Goal: Information Seeking & Learning: Learn about a topic

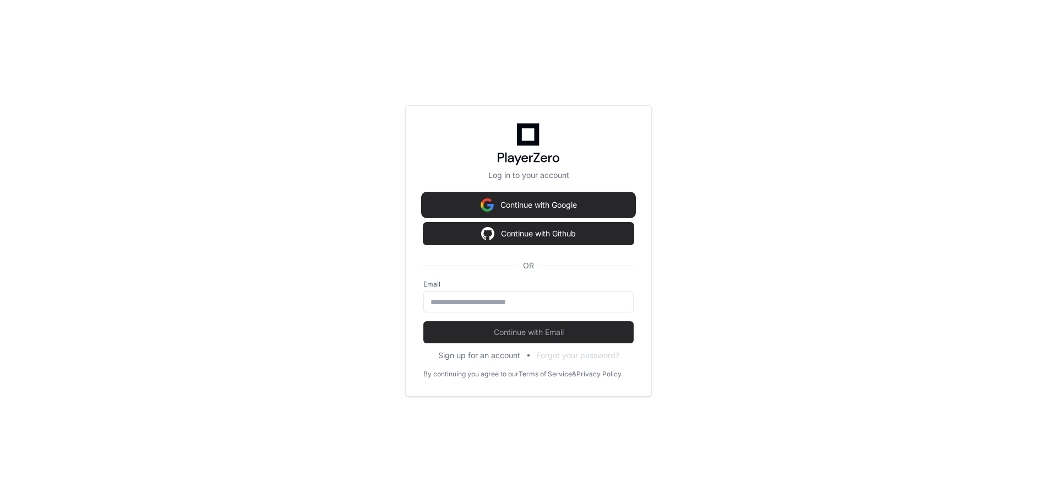
click at [469, 205] on button "Continue with Google" at bounding box center [529, 205] width 210 height 22
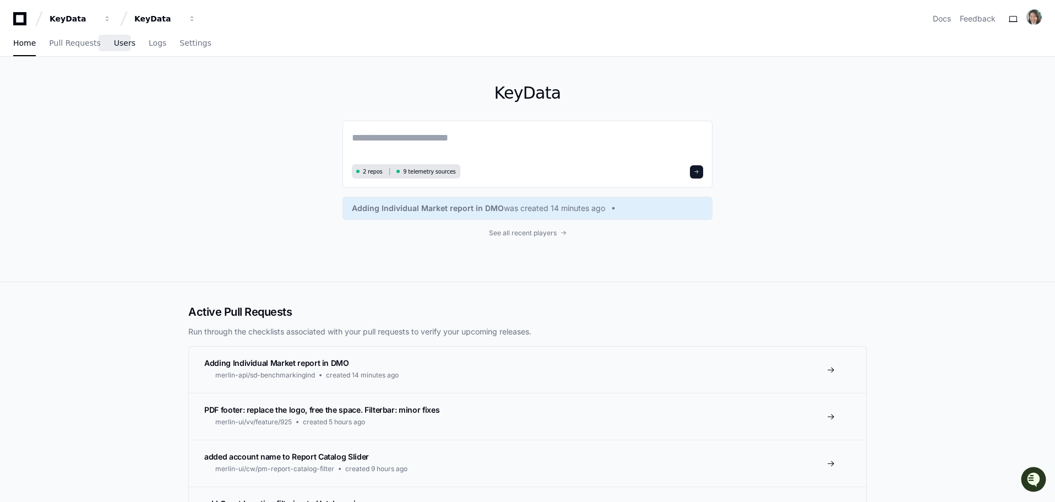
click at [114, 40] on span "Users" at bounding box center [124, 43] width 21 height 7
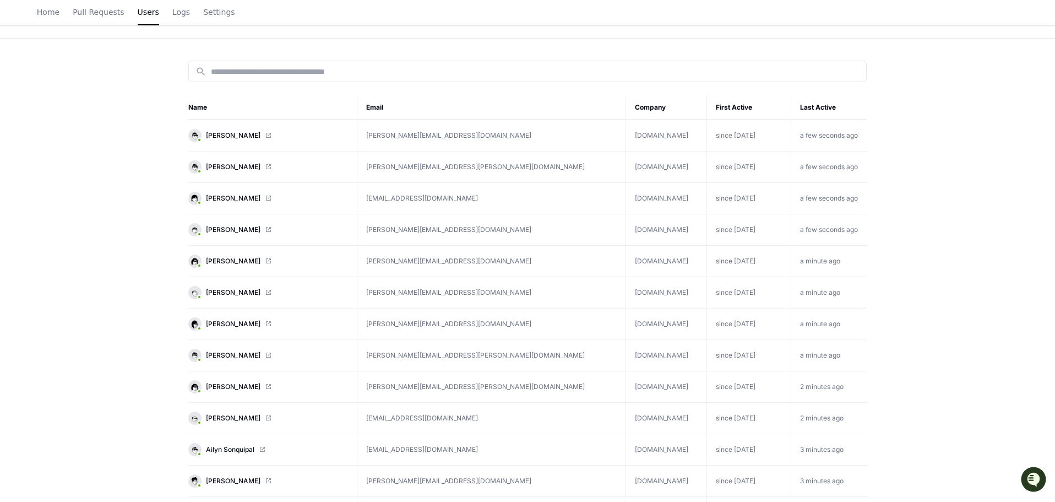
scroll to position [110, 0]
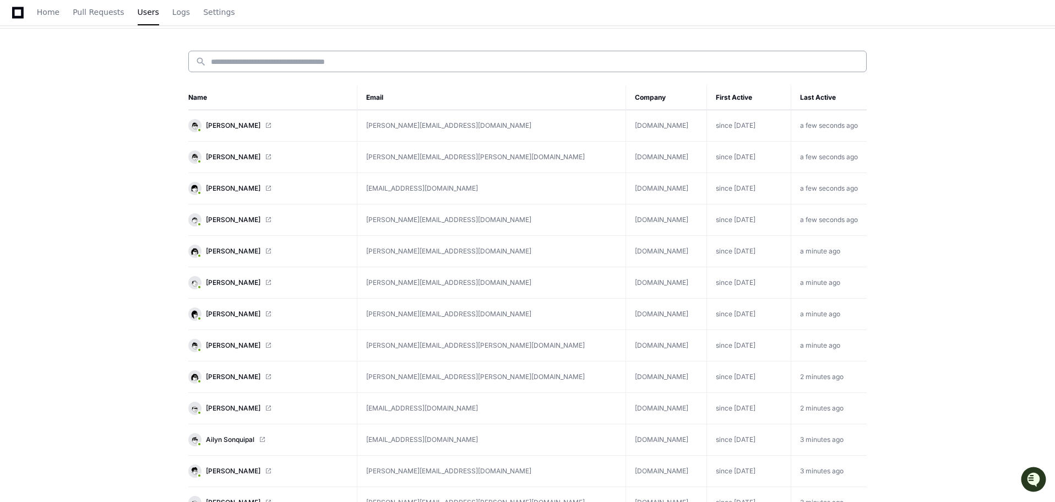
click at [241, 62] on input at bounding box center [535, 61] width 649 height 11
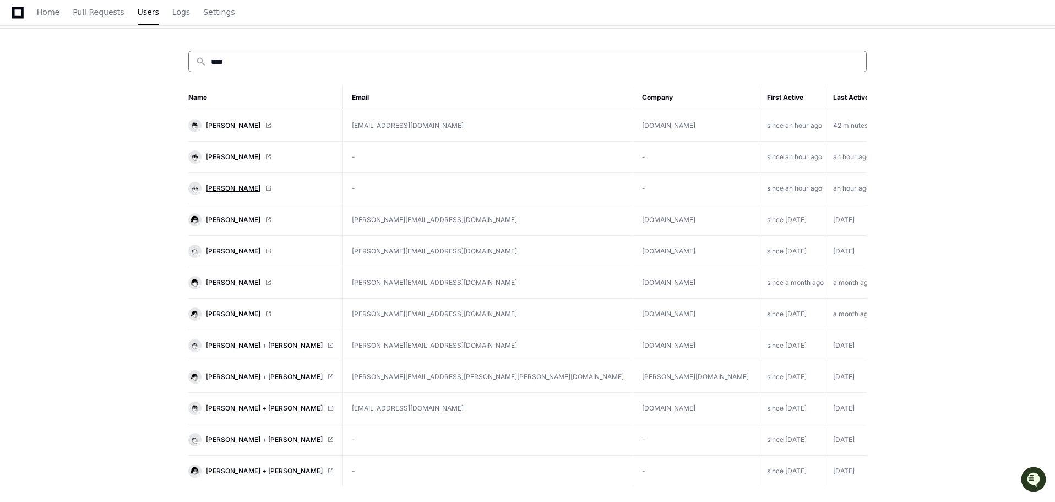
type input "****"
click at [235, 187] on span "[PERSON_NAME]" at bounding box center [233, 188] width 55 height 9
click at [236, 156] on span "[PERSON_NAME]" at bounding box center [233, 157] width 55 height 9
click at [241, 128] on span "[PERSON_NAME]" at bounding box center [233, 125] width 55 height 9
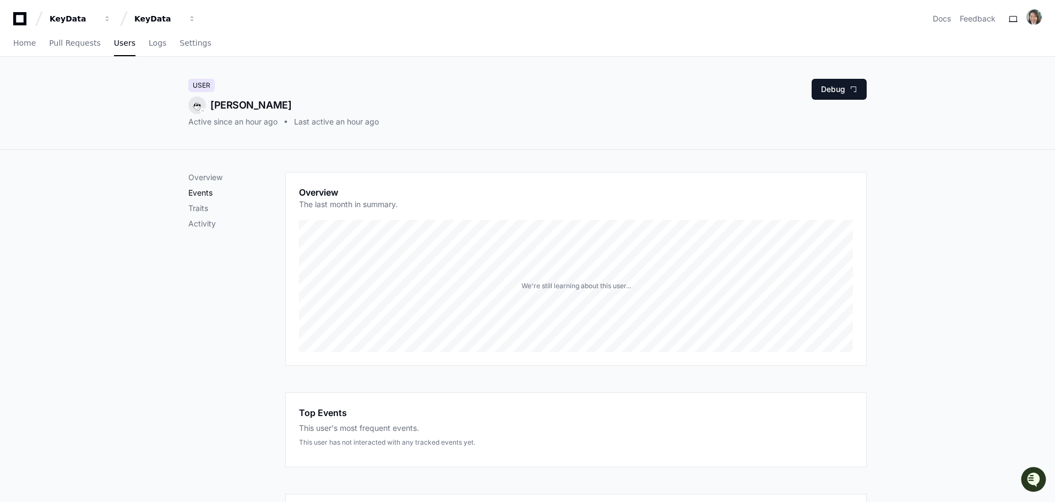
click at [207, 196] on p "Events" at bounding box center [236, 192] width 97 height 11
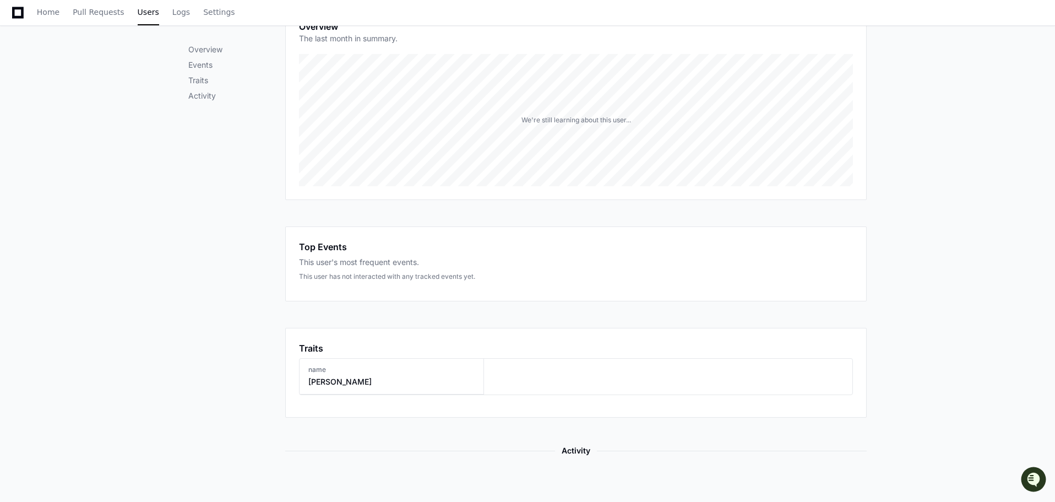
scroll to position [234, 0]
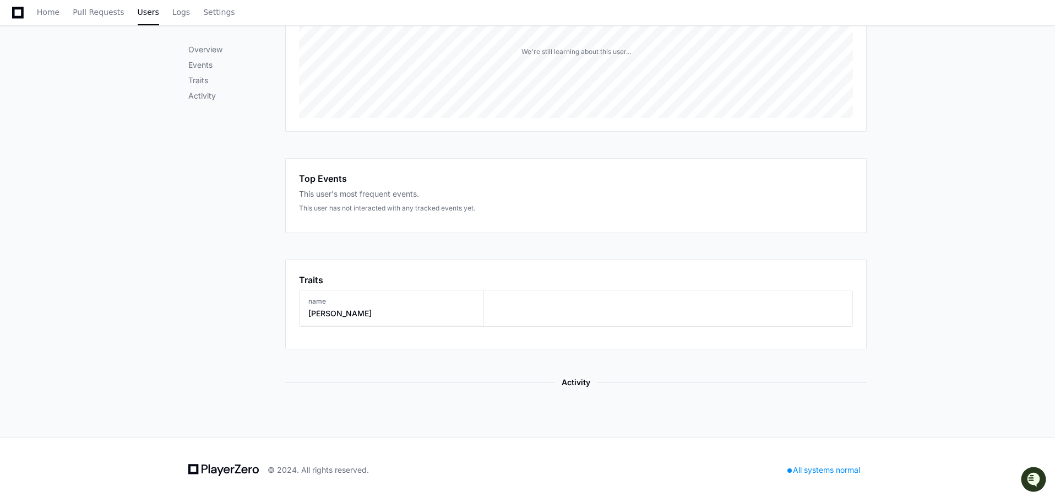
click at [386, 312] on div "name [PERSON_NAME]" at bounding box center [392, 308] width 184 height 36
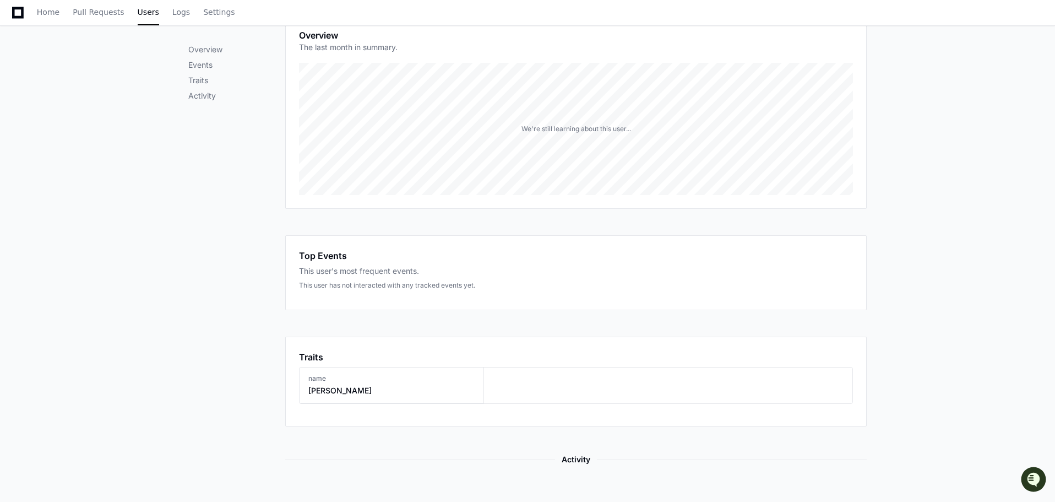
scroll to position [87, 0]
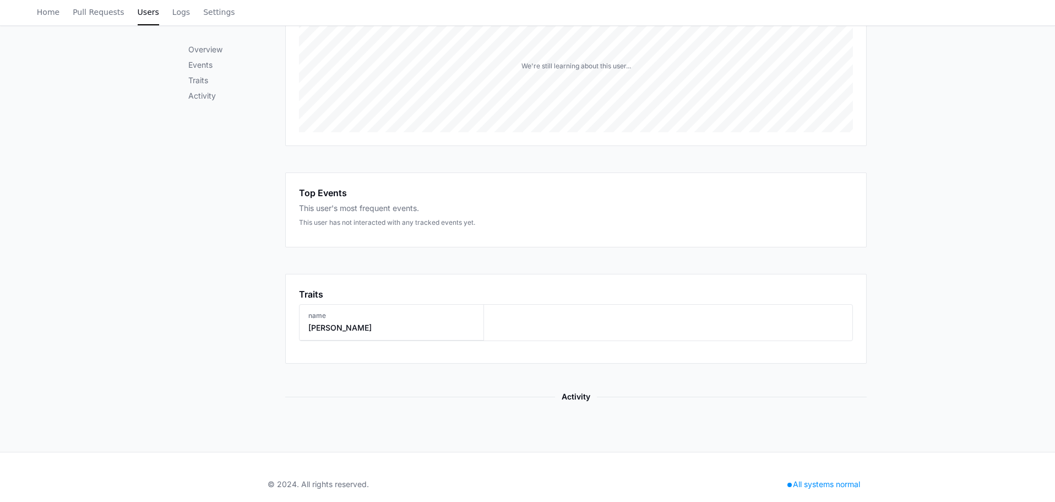
scroll to position [220, 0]
click at [352, 333] on div "name [PERSON_NAME]" at bounding box center [392, 322] width 184 height 36
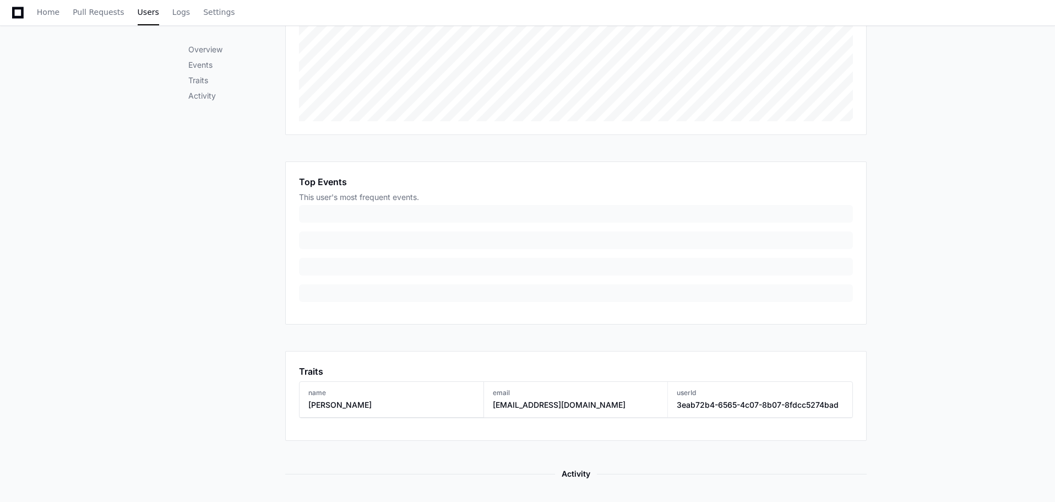
scroll to position [330, 0]
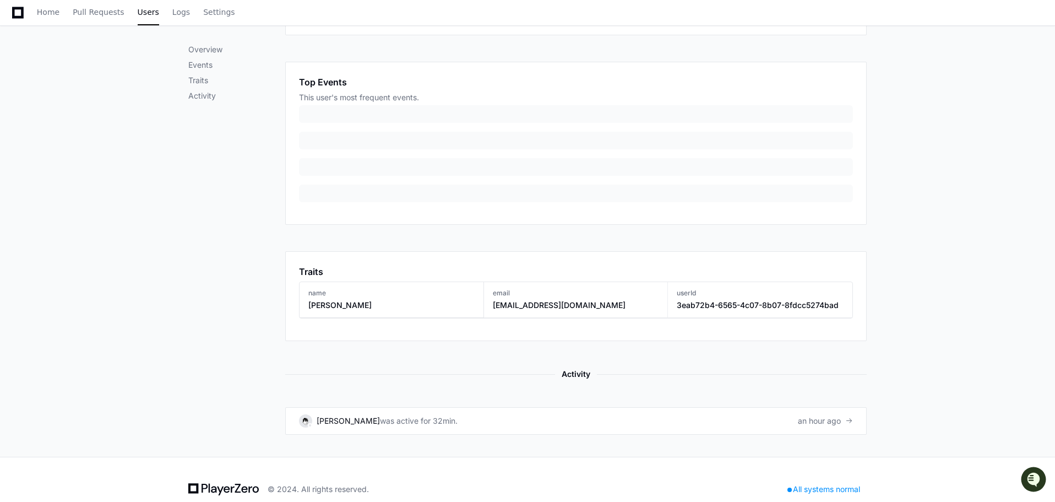
click at [374, 307] on div "name [PERSON_NAME]" at bounding box center [392, 300] width 184 height 36
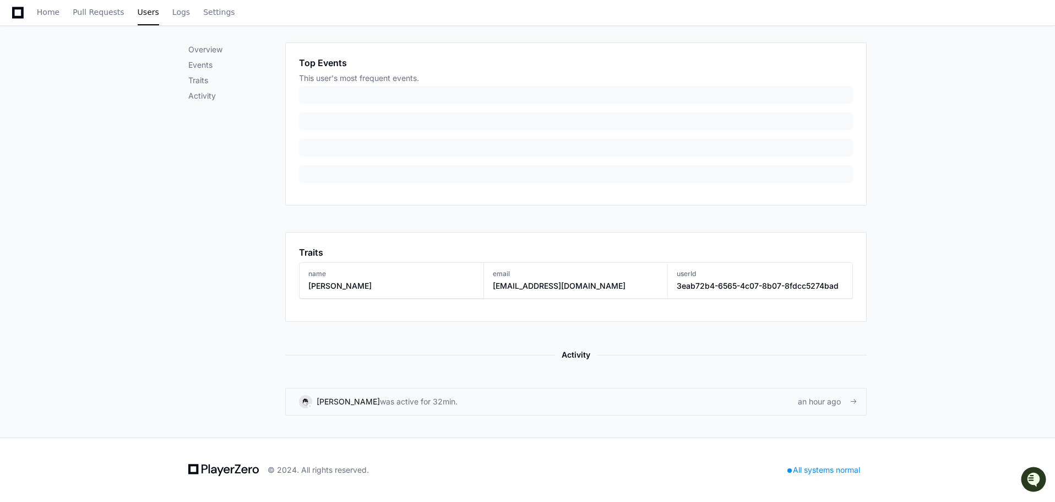
click at [438, 400] on div "was active for 32min." at bounding box center [419, 401] width 78 height 11
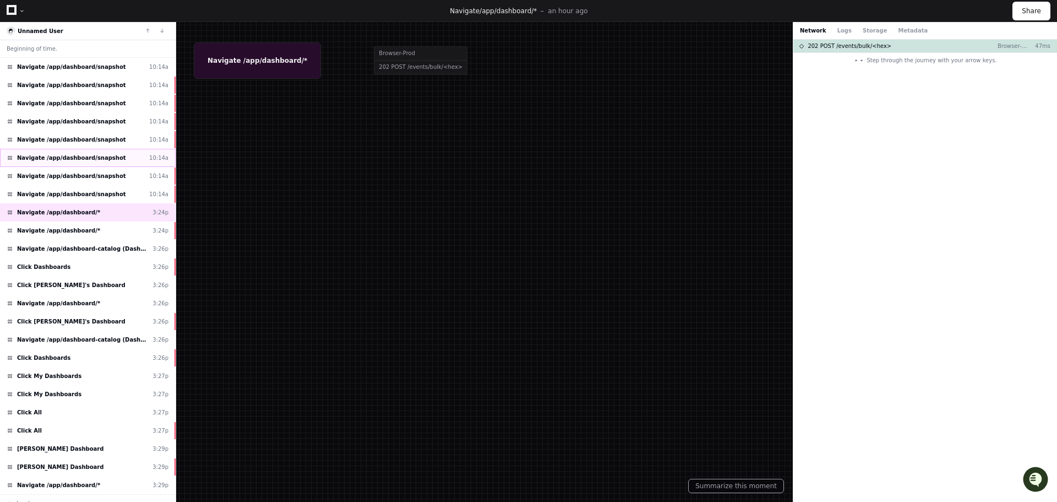
click at [94, 149] on div "Navigate /app/dashboard/snapshot 10:14a" at bounding box center [88, 158] width 176 height 18
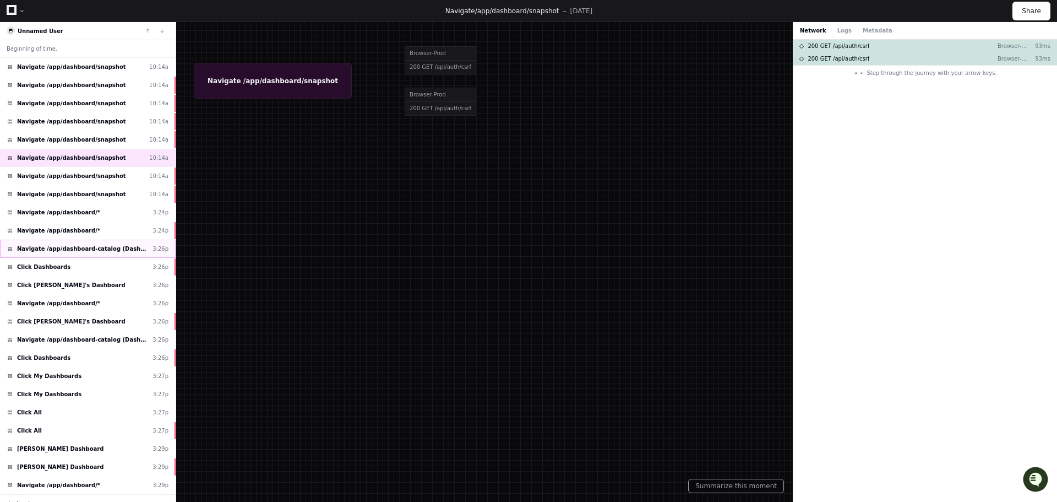
click at [85, 253] on div "Navigate /app/dashboard-catalog (Dashboards) 3:26p" at bounding box center [88, 249] width 176 height 18
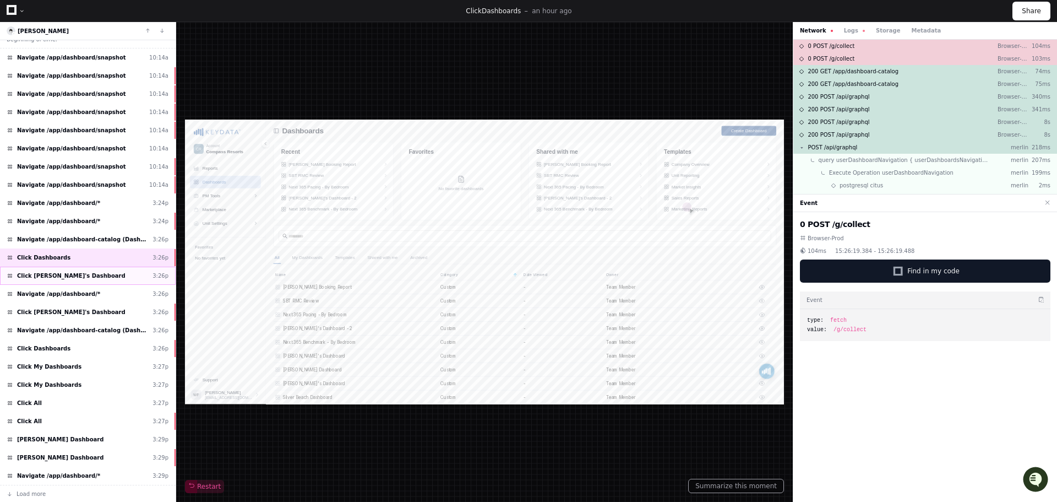
scroll to position [15, 0]
click at [67, 273] on span "Click [PERSON_NAME]'s Dashboard" at bounding box center [71, 276] width 108 height 8
